Goal: Information Seeking & Learning: Check status

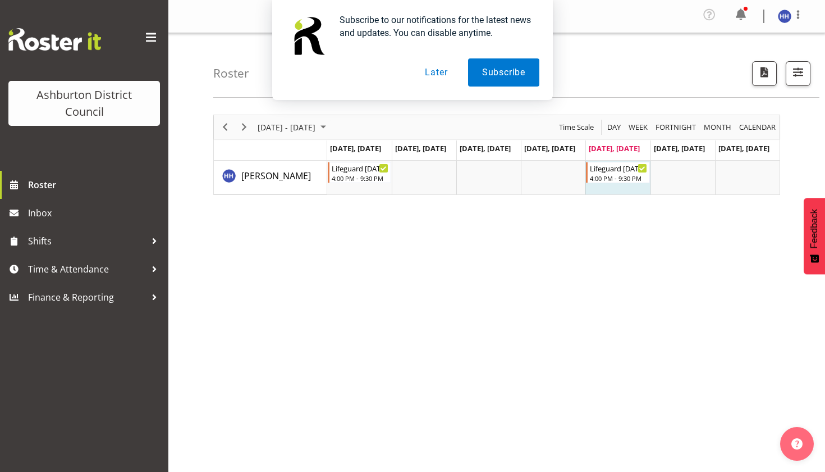
click at [443, 71] on button "Later" at bounding box center [436, 72] width 51 height 28
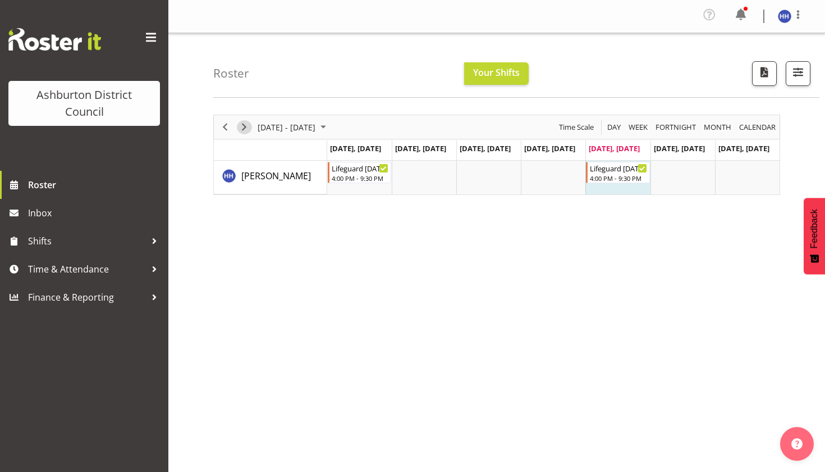
click at [247, 125] on span "Next" at bounding box center [243, 127] width 13 height 14
click at [241, 125] on span "Next" at bounding box center [243, 127] width 13 height 14
click at [243, 125] on span "Next" at bounding box center [243, 127] width 13 height 14
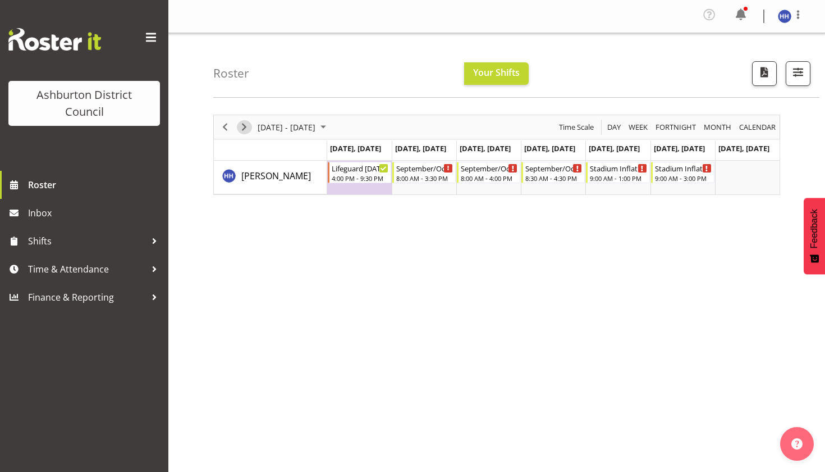
click at [240, 126] on span "Next" at bounding box center [243, 127] width 13 height 14
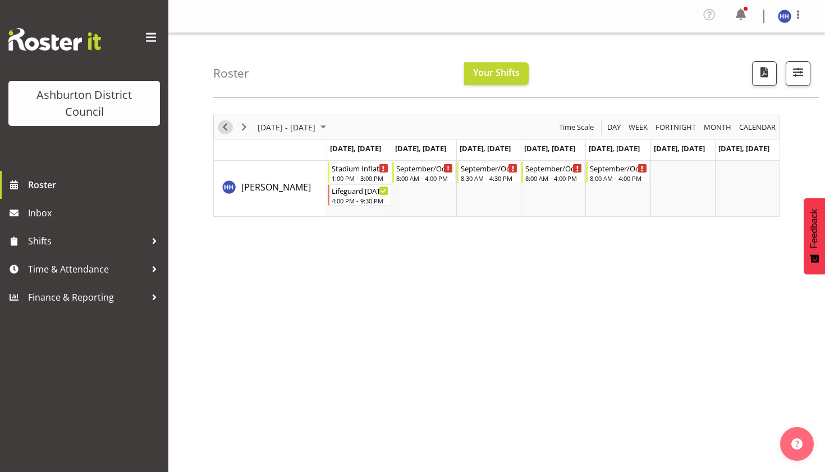
click at [228, 126] on span "Previous" at bounding box center [224, 127] width 13 height 14
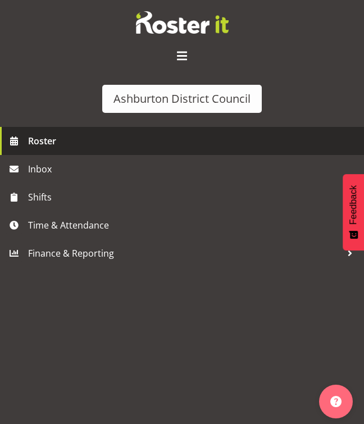
click at [58, 148] on span "Roster" at bounding box center [193, 140] width 330 height 17
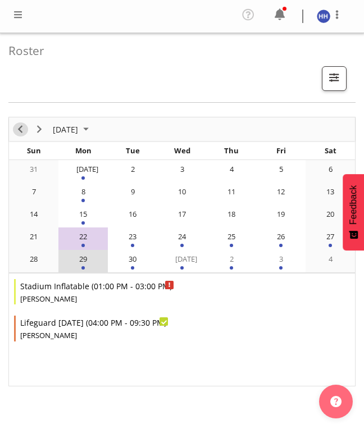
click at [16, 130] on span "Previous" at bounding box center [19, 129] width 13 height 14
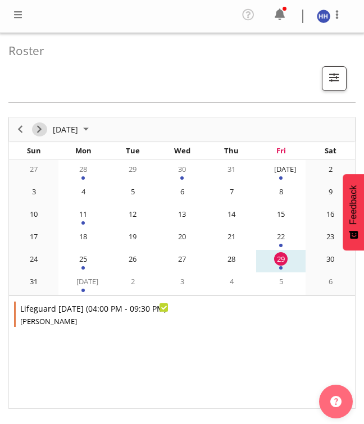
click at [38, 130] on span "Next" at bounding box center [39, 129] width 13 height 14
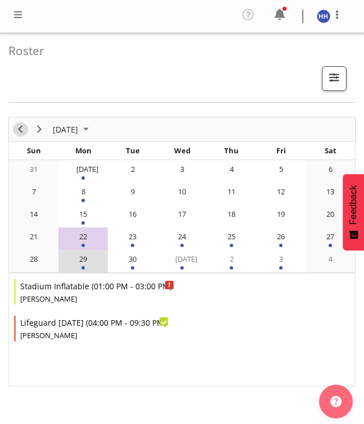
click at [16, 127] on span "Previous" at bounding box center [19, 129] width 13 height 14
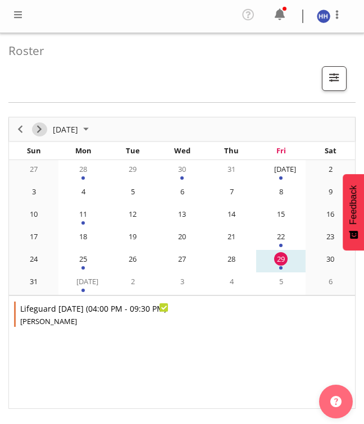
click at [40, 132] on span "Next" at bounding box center [39, 129] width 13 height 14
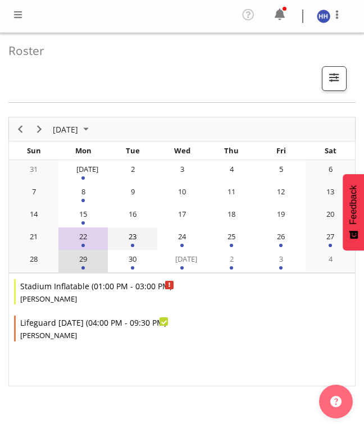
click at [133, 241] on div "23" at bounding box center [132, 236] width 13 height 13
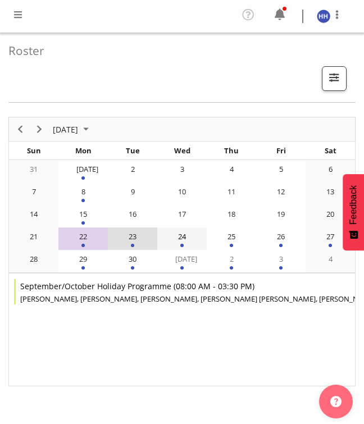
click at [177, 245] on td "24" at bounding box center [181, 238] width 49 height 22
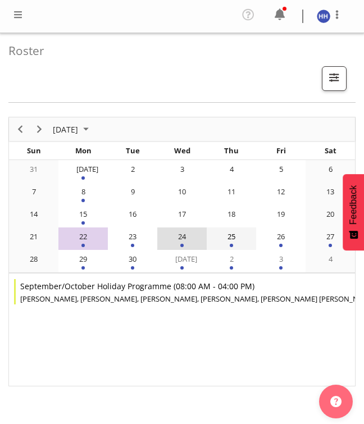
click at [232, 239] on div "25" at bounding box center [231, 236] width 13 height 13
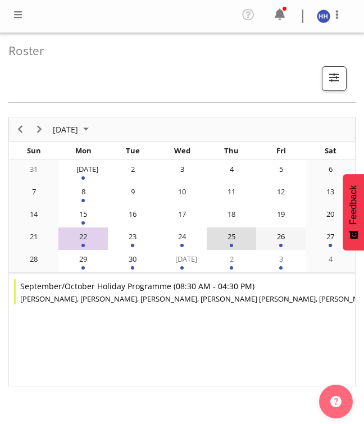
click at [283, 239] on div "26" at bounding box center [280, 236] width 13 height 13
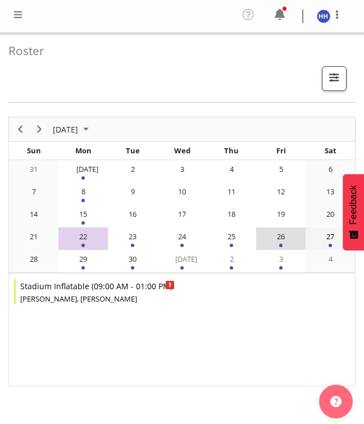
click at [334, 232] on div "27" at bounding box center [329, 236] width 13 height 13
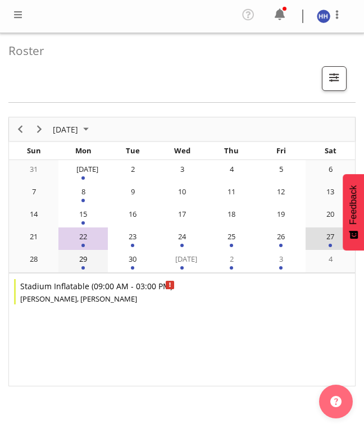
click at [83, 264] on div "29" at bounding box center [82, 258] width 13 height 13
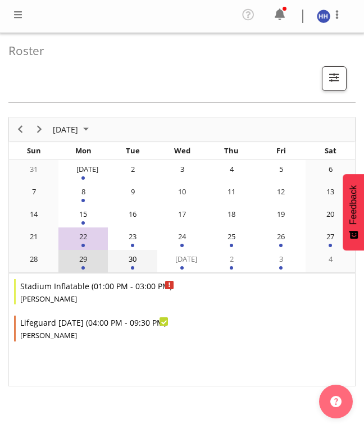
click at [137, 258] on div "30" at bounding box center [132, 258] width 13 height 13
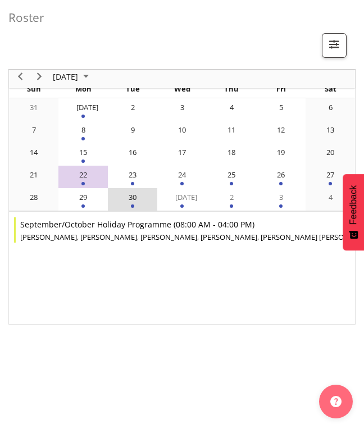
scroll to position [61, 0]
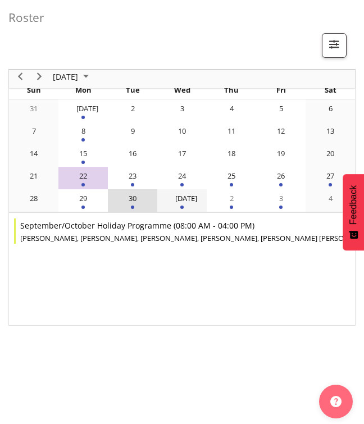
click at [178, 197] on div "Oct 1" at bounding box center [181, 197] width 13 height 13
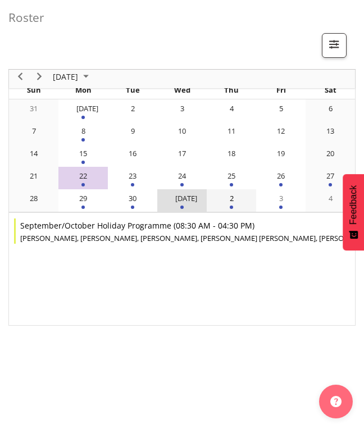
click at [236, 200] on div "2" at bounding box center [231, 197] width 13 height 13
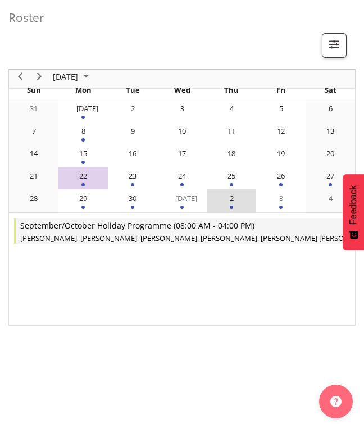
scroll to position [134, 0]
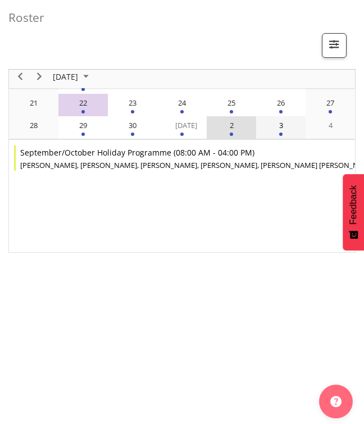
click at [281, 126] on div "3" at bounding box center [280, 124] width 13 height 13
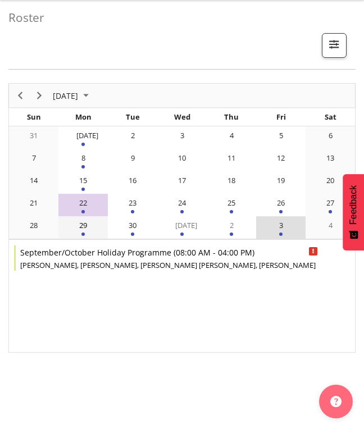
scroll to position [34, 0]
click at [19, 95] on span "Previous" at bounding box center [19, 96] width 13 height 14
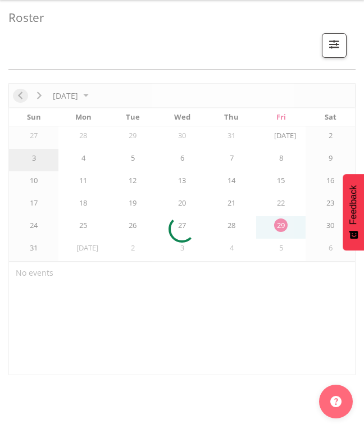
click at [19, 95] on div at bounding box center [181, 229] width 347 height 292
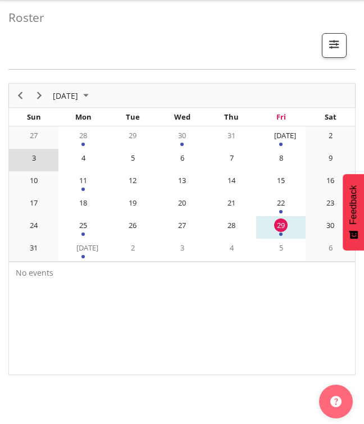
click at [277, 222] on div "29" at bounding box center [280, 224] width 13 height 13
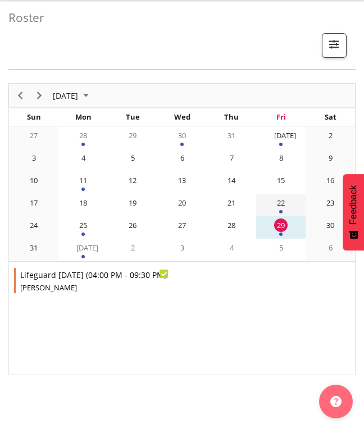
click at [283, 208] on div "22" at bounding box center [280, 202] width 13 height 13
click at [283, 227] on div "29" at bounding box center [280, 224] width 13 height 13
click at [281, 211] on div "of August 2025" at bounding box center [280, 211] width 3 height 3
click at [89, 228] on div "25" at bounding box center [82, 224] width 13 height 13
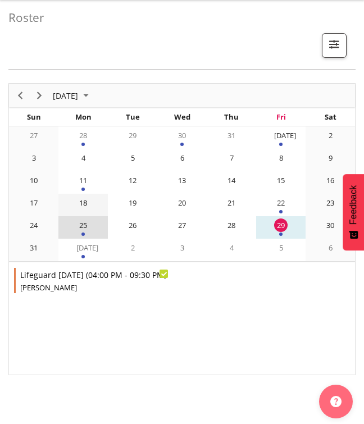
click at [89, 207] on div "18" at bounding box center [82, 202] width 13 height 13
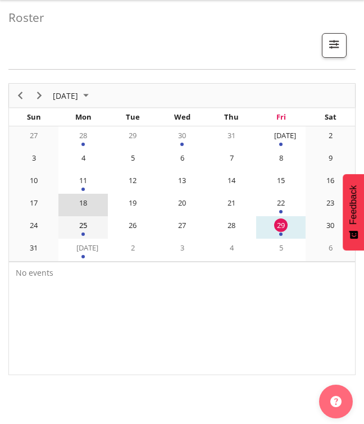
click at [89, 222] on div "25" at bounding box center [82, 224] width 13 height 13
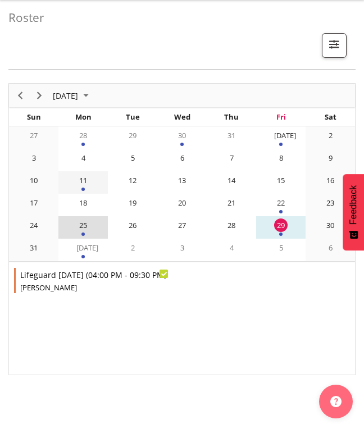
click at [85, 185] on div "11" at bounding box center [82, 179] width 13 height 13
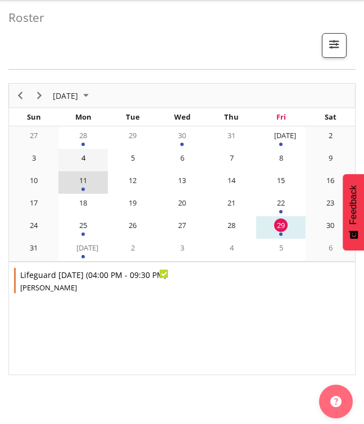
click at [85, 157] on div "4" at bounding box center [82, 157] width 13 height 13
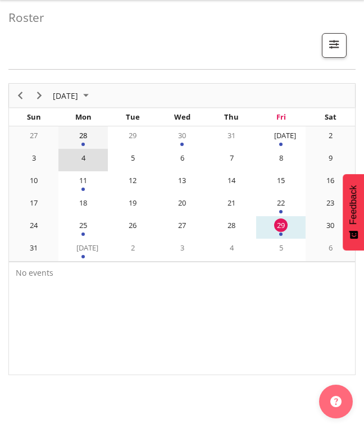
click at [84, 141] on div "28" at bounding box center [82, 135] width 13 height 13
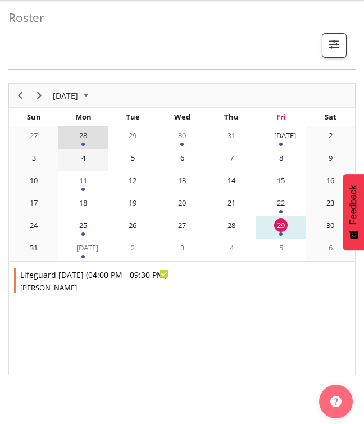
click at [84, 156] on div "4" at bounding box center [82, 157] width 13 height 13
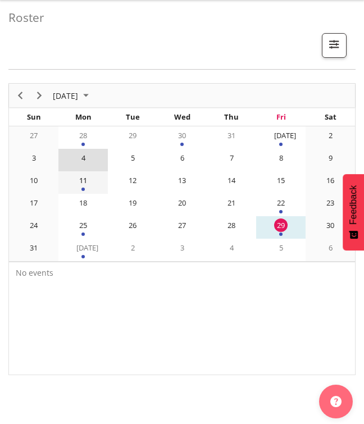
click at [85, 179] on div "11" at bounding box center [82, 179] width 13 height 13
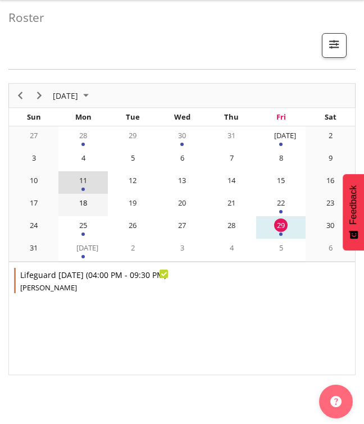
click at [86, 196] on div "18" at bounding box center [82, 202] width 13 height 13
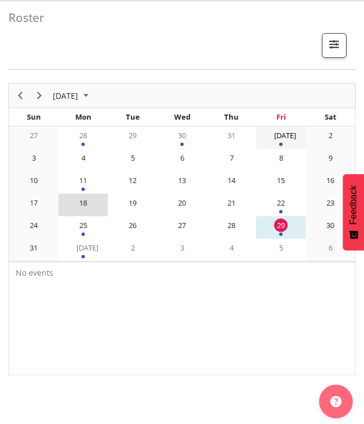
click at [286, 129] on div "[DATE]" at bounding box center [280, 135] width 13 height 13
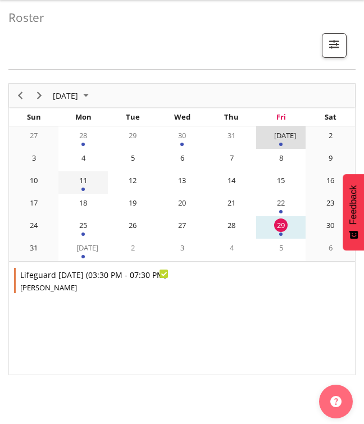
click at [95, 186] on td "11" at bounding box center [82, 182] width 49 height 22
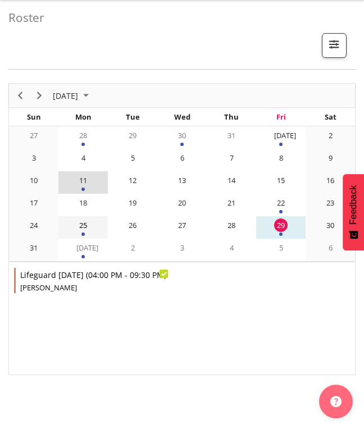
click at [88, 225] on div "25" at bounding box center [82, 224] width 13 height 13
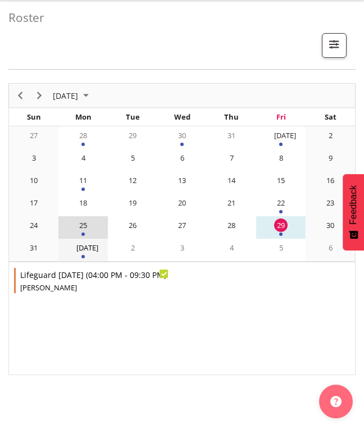
click at [88, 244] on div "[DATE]" at bounding box center [82, 247] width 13 height 13
click at [87, 231] on td "25" at bounding box center [82, 227] width 49 height 22
click at [82, 168] on td "4" at bounding box center [82, 160] width 49 height 22
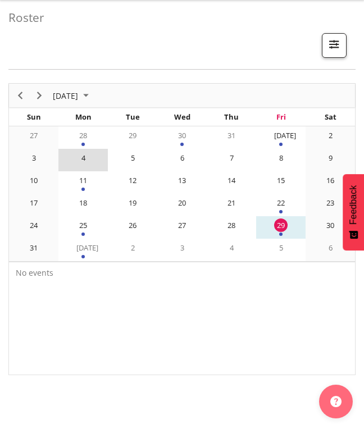
click at [336, 39] on span "button" at bounding box center [334, 44] width 15 height 15
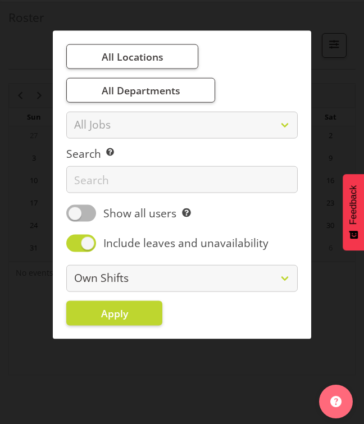
click at [328, 30] on div at bounding box center [182, 212] width 364 height 424
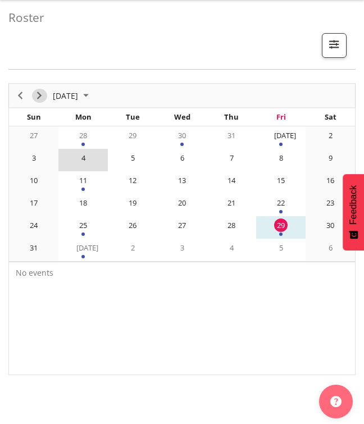
click at [38, 93] on span "Next" at bounding box center [39, 96] width 13 height 14
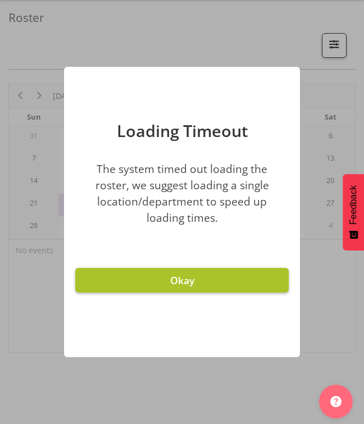
click at [175, 281] on span "Okay" at bounding box center [182, 279] width 24 height 13
